Goal: Communication & Community: Connect with others

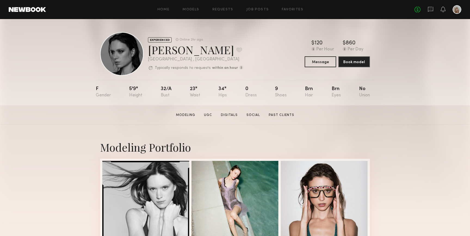
click at [304, 6] on div "Home Models Requests Job Posts Favorites Sign Out No fees up to $5,000" at bounding box center [254, 9] width 416 height 9
click at [297, 7] on div "Home Models Requests Job Posts Favorites Sign Out No fees up to $5,000" at bounding box center [254, 9] width 416 height 9
click at [295, 10] on link "Favorites" at bounding box center [293, 10] width 22 height 4
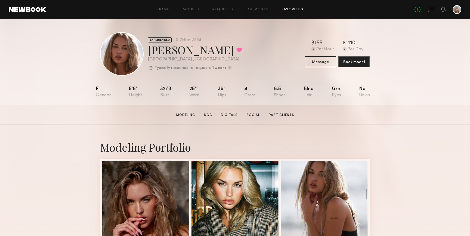
click at [287, 10] on link "Favorites" at bounding box center [293, 10] width 22 height 4
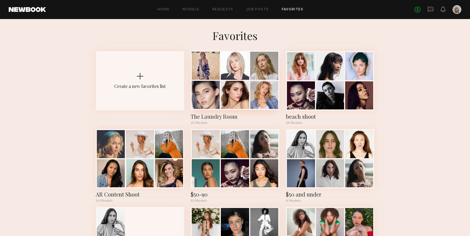
click at [230, 81] on div at bounding box center [235, 95] width 28 height 28
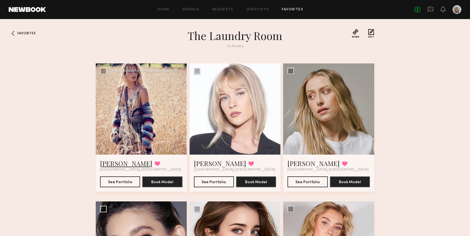
click at [121, 164] on link "Kristin K." at bounding box center [126, 163] width 52 height 9
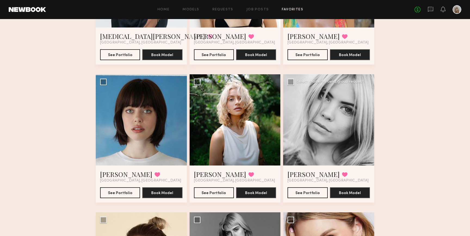
scroll to position [413, 0]
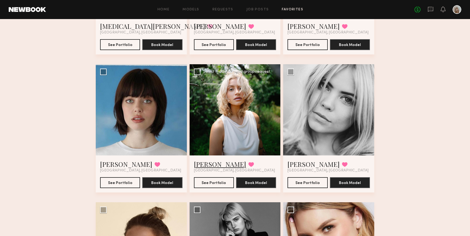
click at [212, 165] on link "Foster M." at bounding box center [220, 164] width 52 height 9
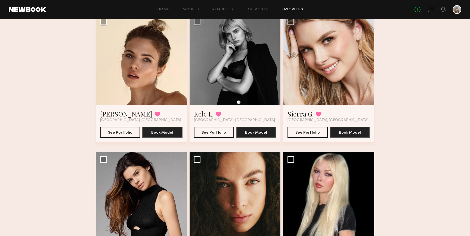
scroll to position [609, 0]
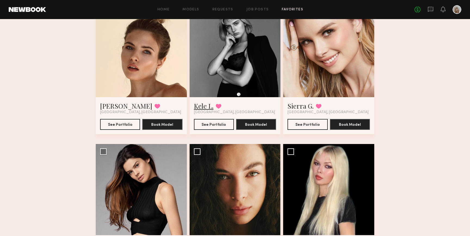
click at [206, 108] on link "Kele L." at bounding box center [204, 106] width 20 height 9
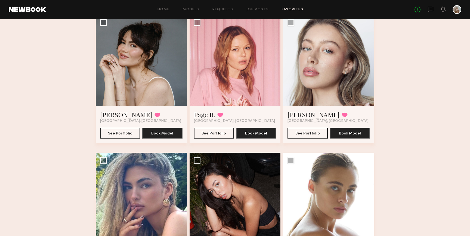
scroll to position [1536, 0]
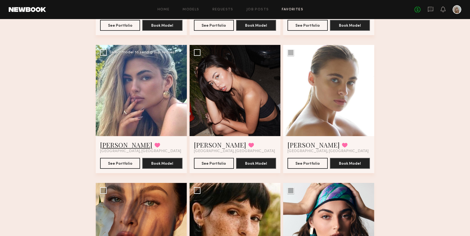
click at [106, 147] on link "[PERSON_NAME]" at bounding box center [126, 144] width 52 height 9
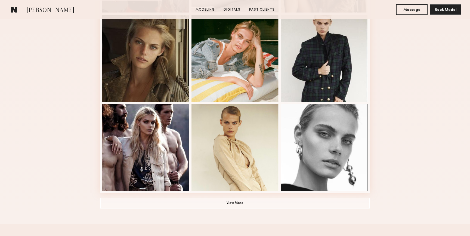
scroll to position [421, 0]
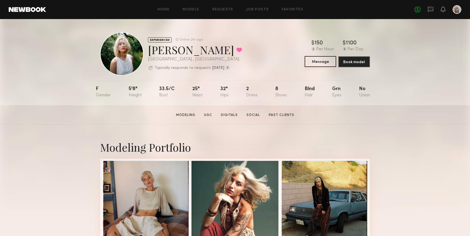
click at [316, 62] on button "Message" at bounding box center [321, 61] width 32 height 11
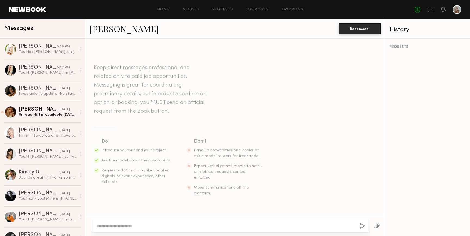
click at [144, 225] on textarea at bounding box center [225, 226] width 259 height 5
type textarea "**********"
click at [363, 225] on button "button" at bounding box center [363, 226] width 6 height 7
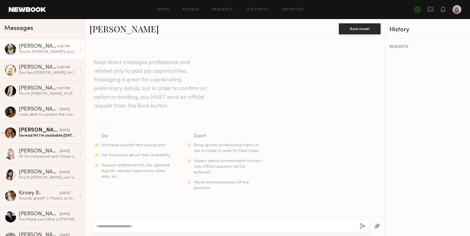
scroll to position [64, 0]
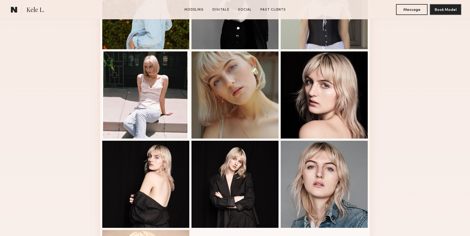
scroll to position [217, 0]
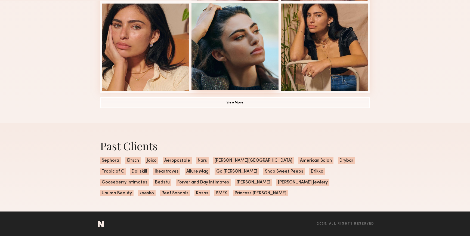
scroll to position [407, 0]
